Goal: Submit feedback/report problem

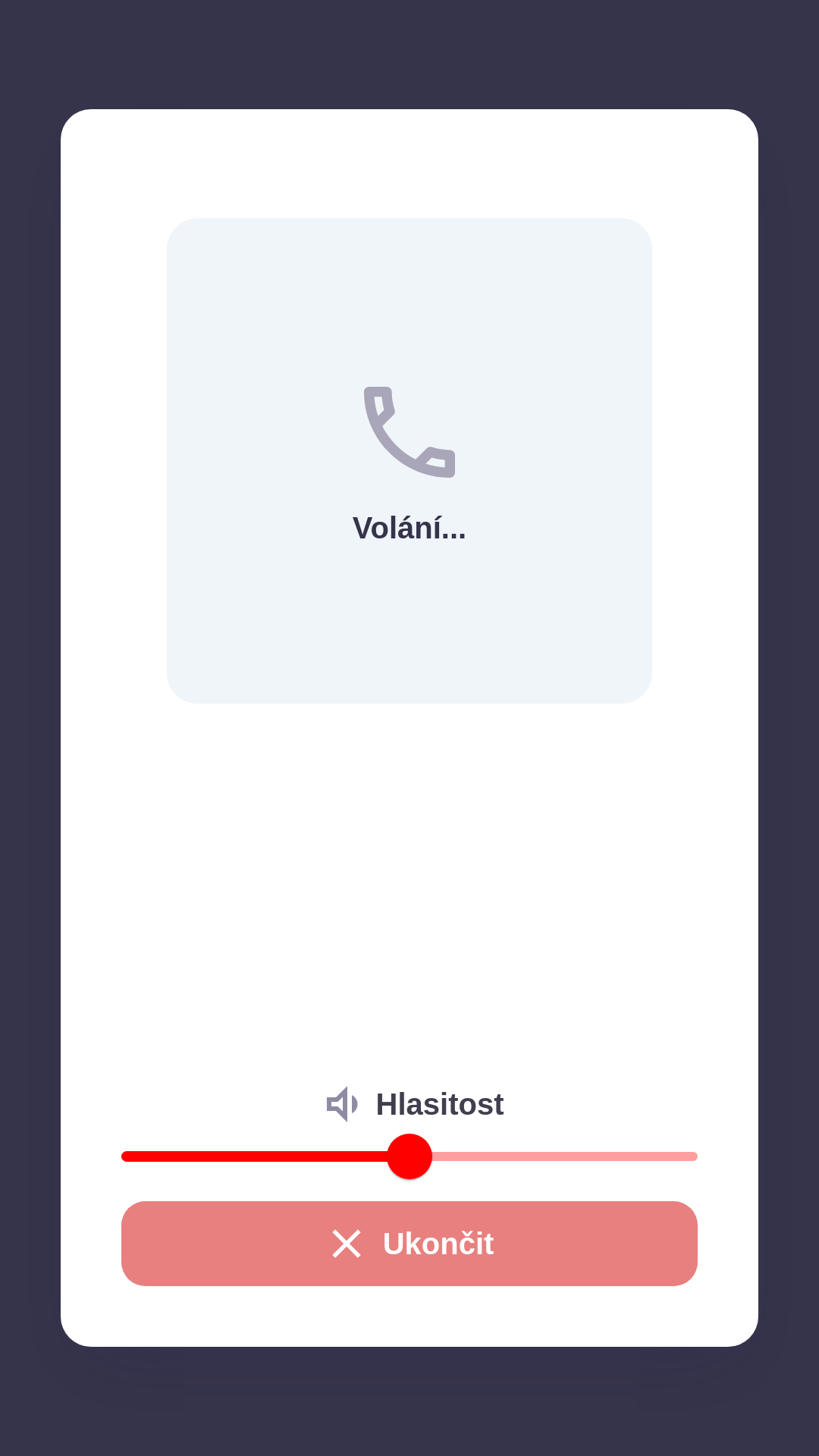
click at [439, 1236] on button "Ukončit" at bounding box center [410, 1243] width 577 height 85
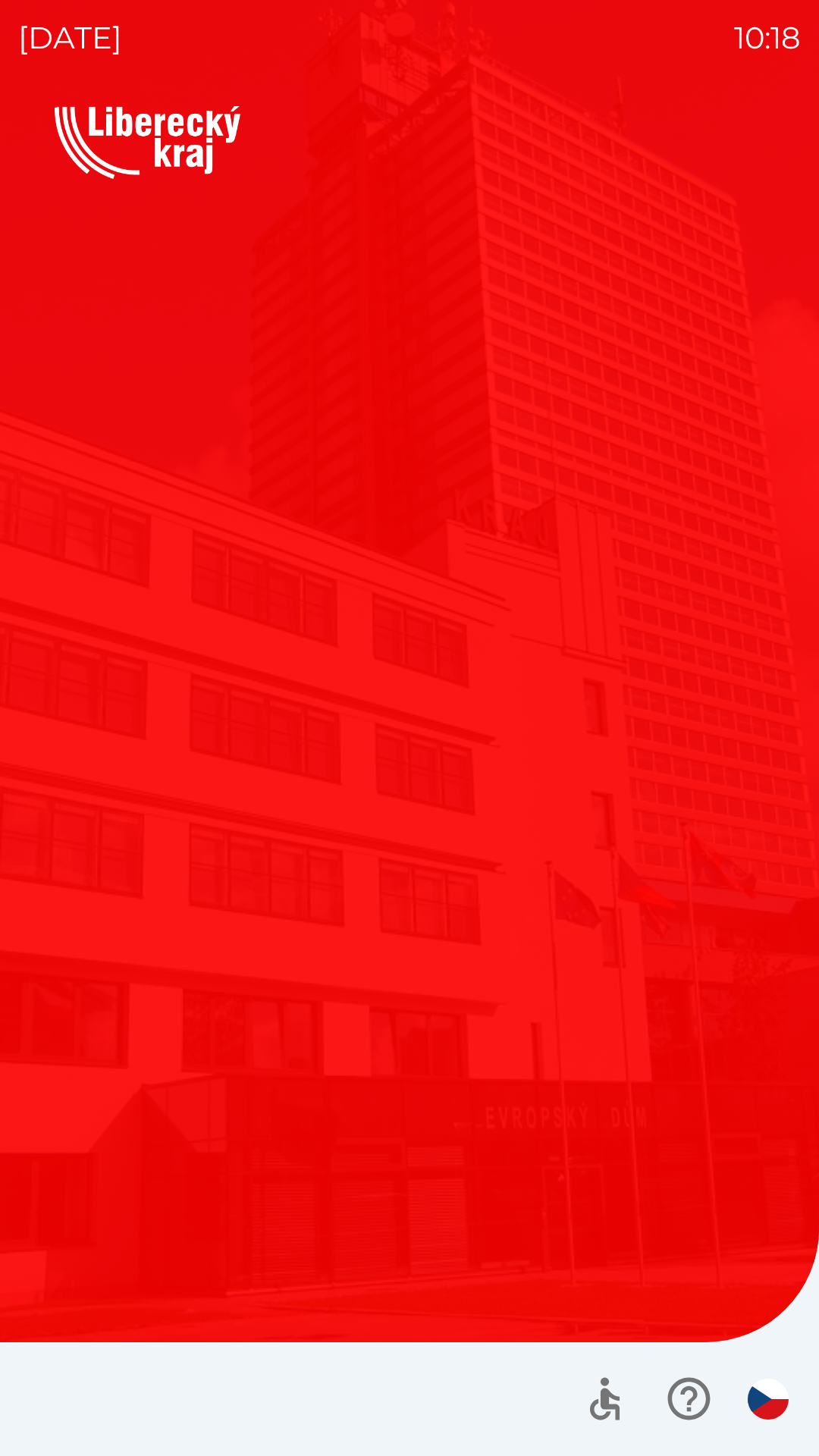
click at [366, 1033] on div "Vítejte Jak vám mohu pomoci? Plánovaná schůzka Společnosti Kotlíkové dotace Dot…" at bounding box center [410, 619] width 710 height 831
click at [365, 912] on div "Vítejte Jak vám mohu pomoci? Plánovaná schůzka Společnosti Kotlíkové dotace Dot…" at bounding box center [410, 619] width 710 height 831
click at [232, 931] on div "Vítejte Jak vám mohu pomoci? Plánovaná schůzka Společnosti Kotlíkové dotace Dot…" at bounding box center [410, 619] width 710 height 831
click at [254, 1115] on div "Vítejte Jak vám mohu pomoci? Plánovaná schůzka Společnosti Kotlíkové dotace Dot…" at bounding box center [410, 781] width 782 height 1350
click at [226, 1102] on div "Vítejte Jak vám mohu pomoci? Plánovaná schůzka Společnosti Kotlíkové dotace Dot…" at bounding box center [410, 781] width 782 height 1350
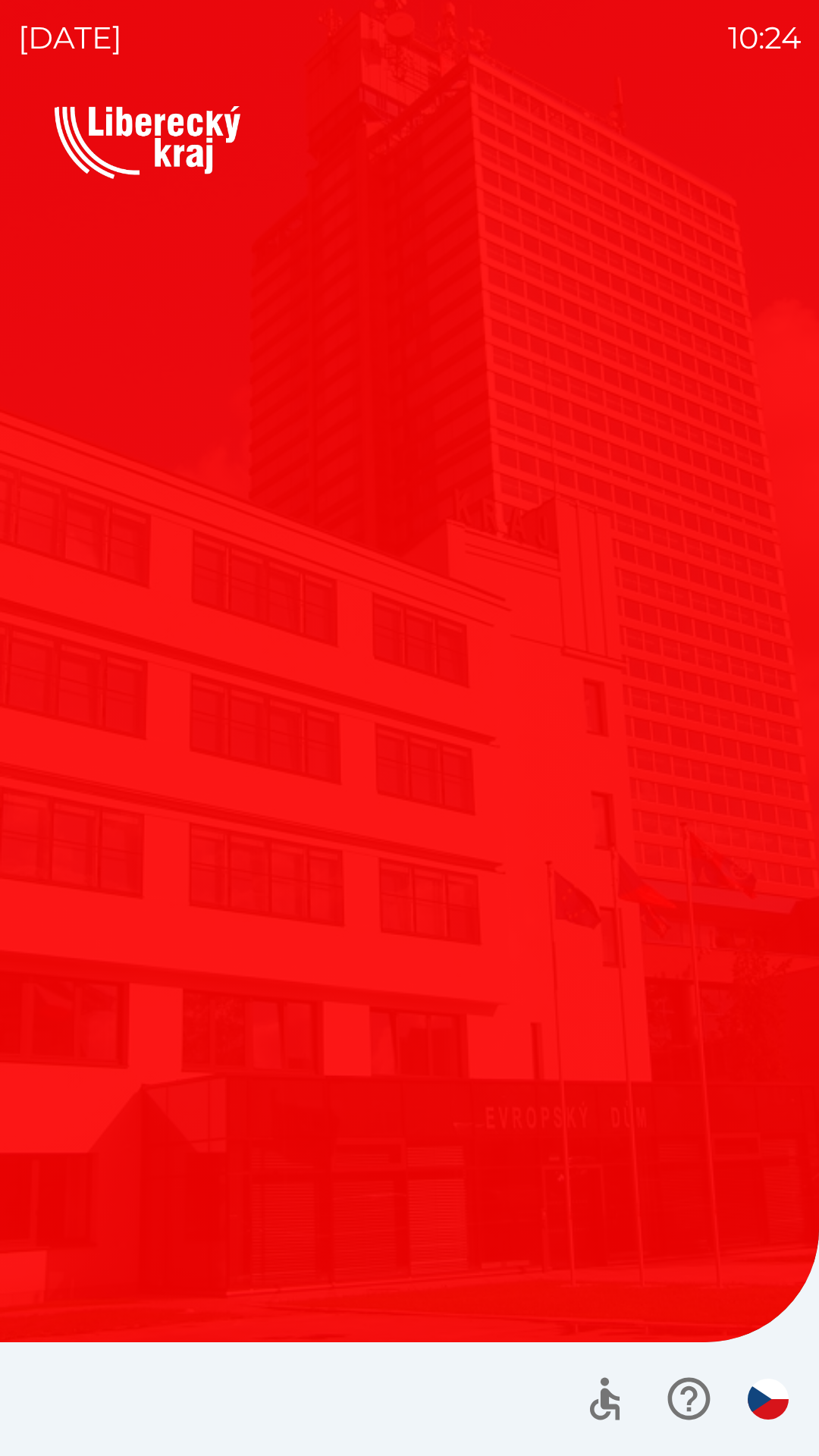
click at [232, 1080] on div "Vítejte Jak vám mohu pomoci? Plánovaná schůzka Společnosti Kotlíkové dotace Dot…" at bounding box center [410, 781] width 782 height 1350
click at [248, 1080] on div "Vítejte Jak vám mohu pomoci? Plánovaná schůzka Společnosti Kotlíkové dotace Dot…" at bounding box center [410, 781] width 782 height 1350
click at [210, 1218] on div "Vítejte Jak vám mohu pomoci? Plánovaná schůzka Společnosti Kotlíkové dotace Dot…" at bounding box center [410, 781] width 782 height 1350
